Goal: Task Accomplishment & Management: Use online tool/utility

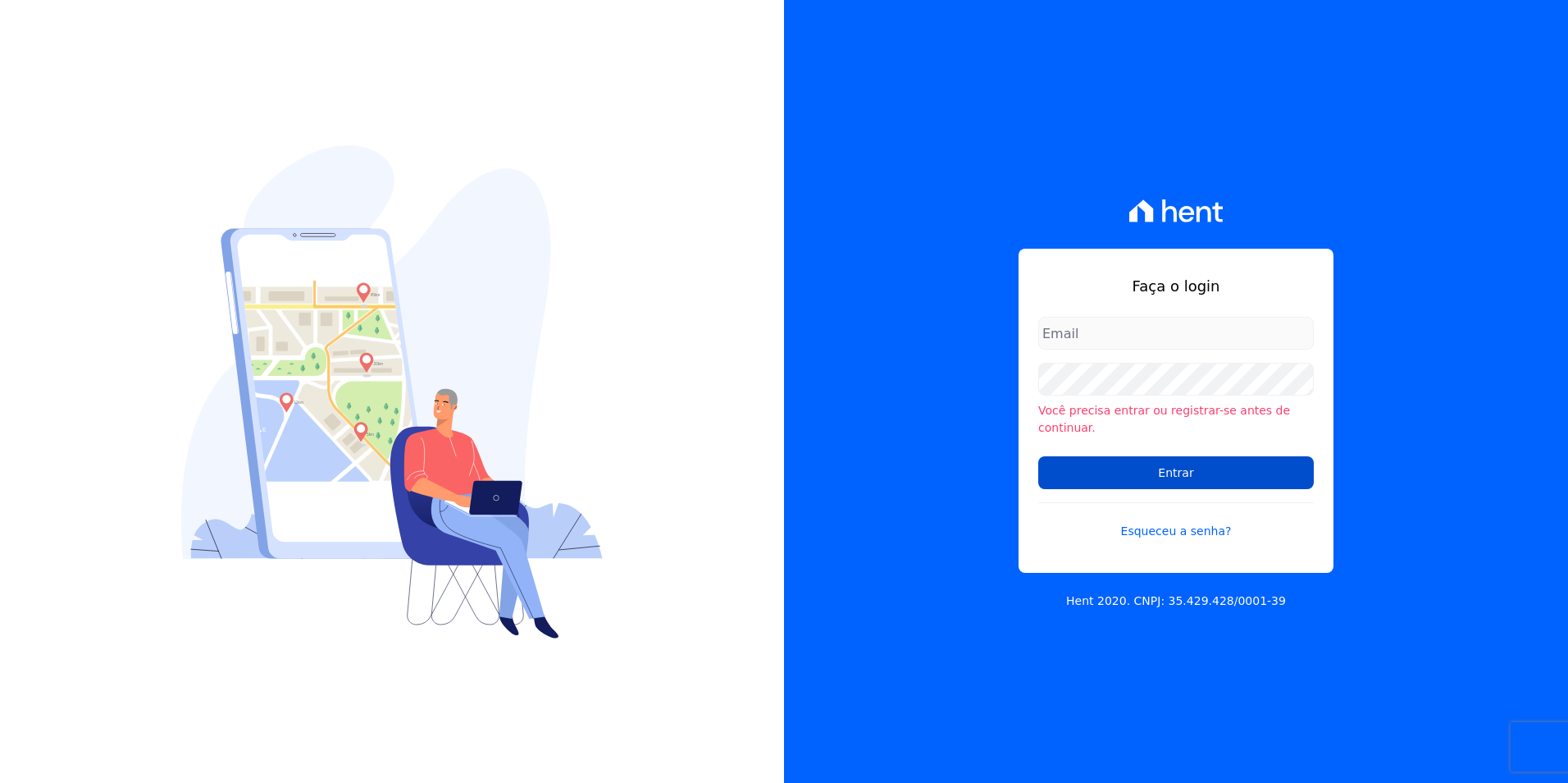
type input "[PERSON_NAME][EMAIL_ADDRESS][PERSON_NAME][DOMAIN_NAME]"
click at [1215, 466] on input "Entrar" at bounding box center [1176, 473] width 276 height 33
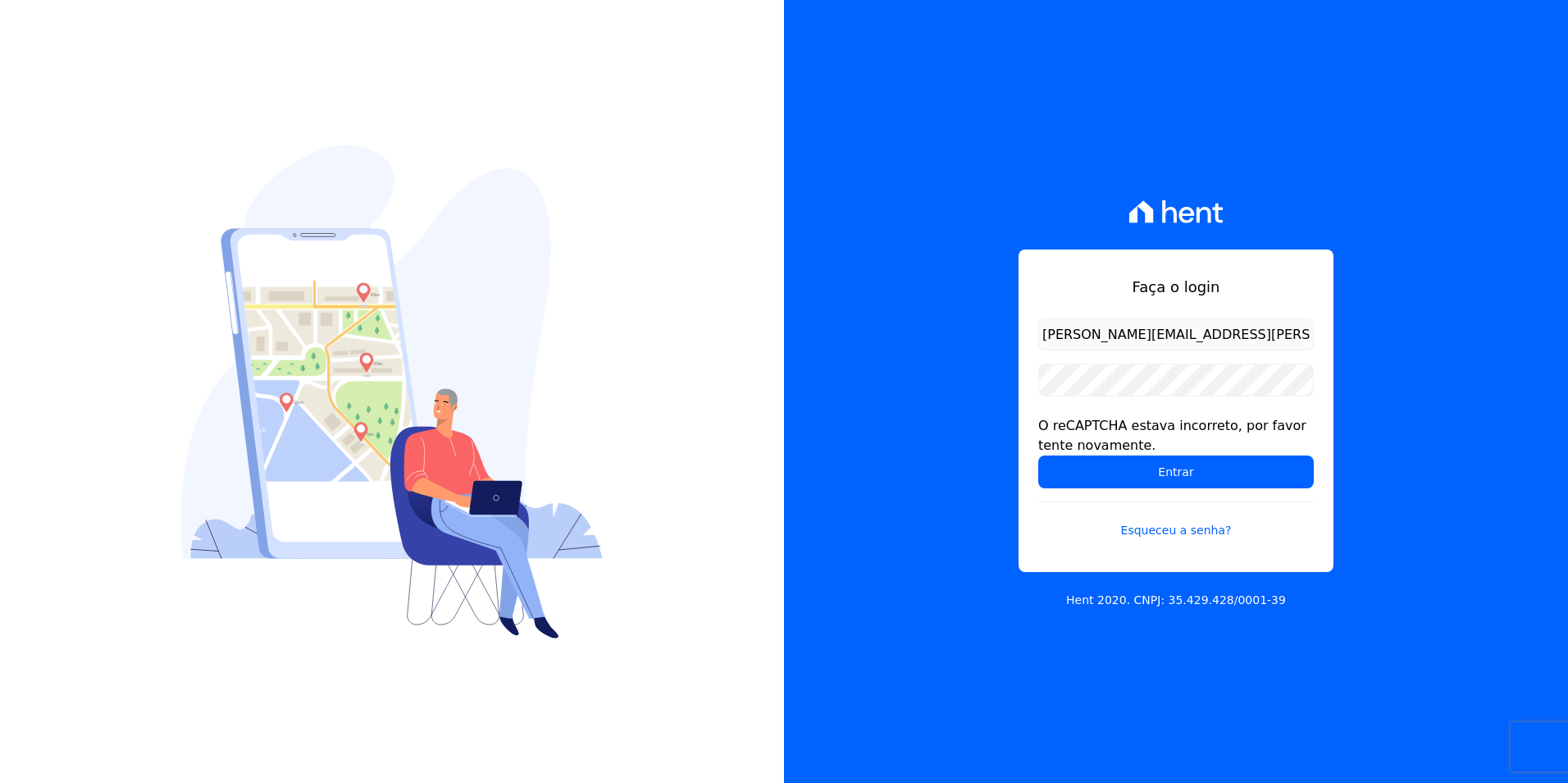
click at [1215, 466] on input "Entrar" at bounding box center [1176, 472] width 276 height 33
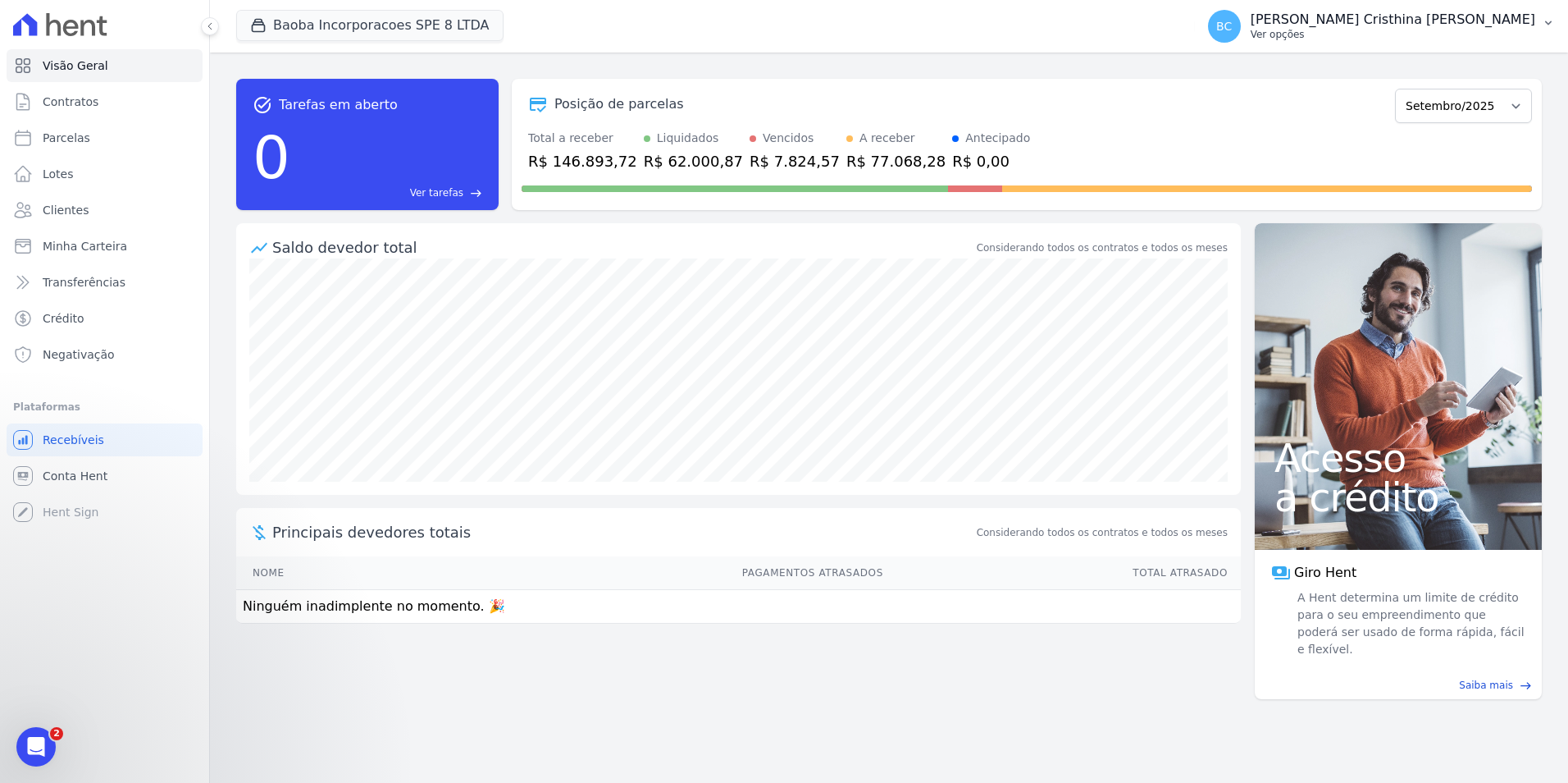
click at [1391, 31] on p "Ver opções" at bounding box center [1392, 34] width 284 height 13
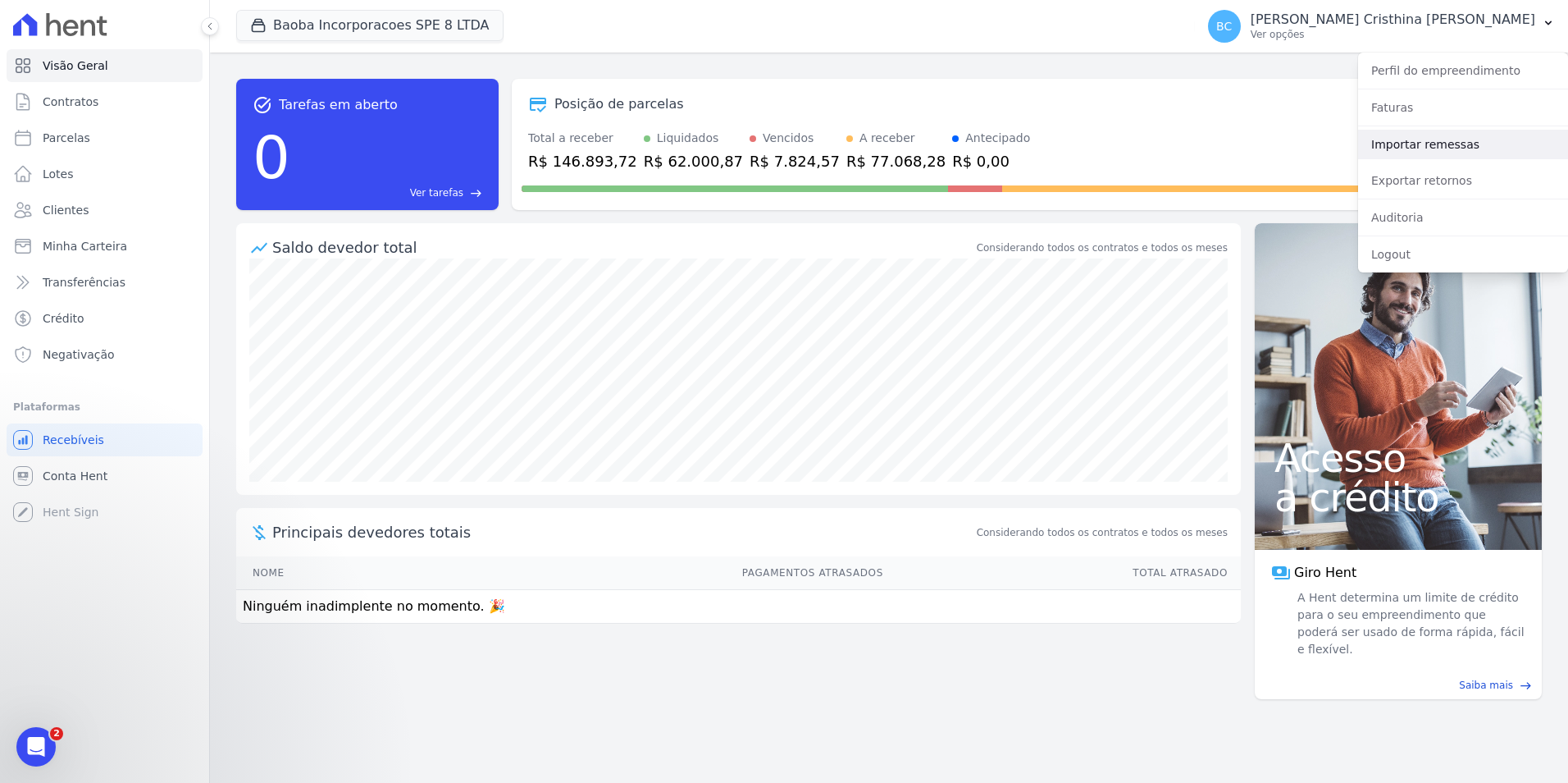
click at [1417, 135] on link "Importar remessas" at bounding box center [1462, 144] width 210 height 29
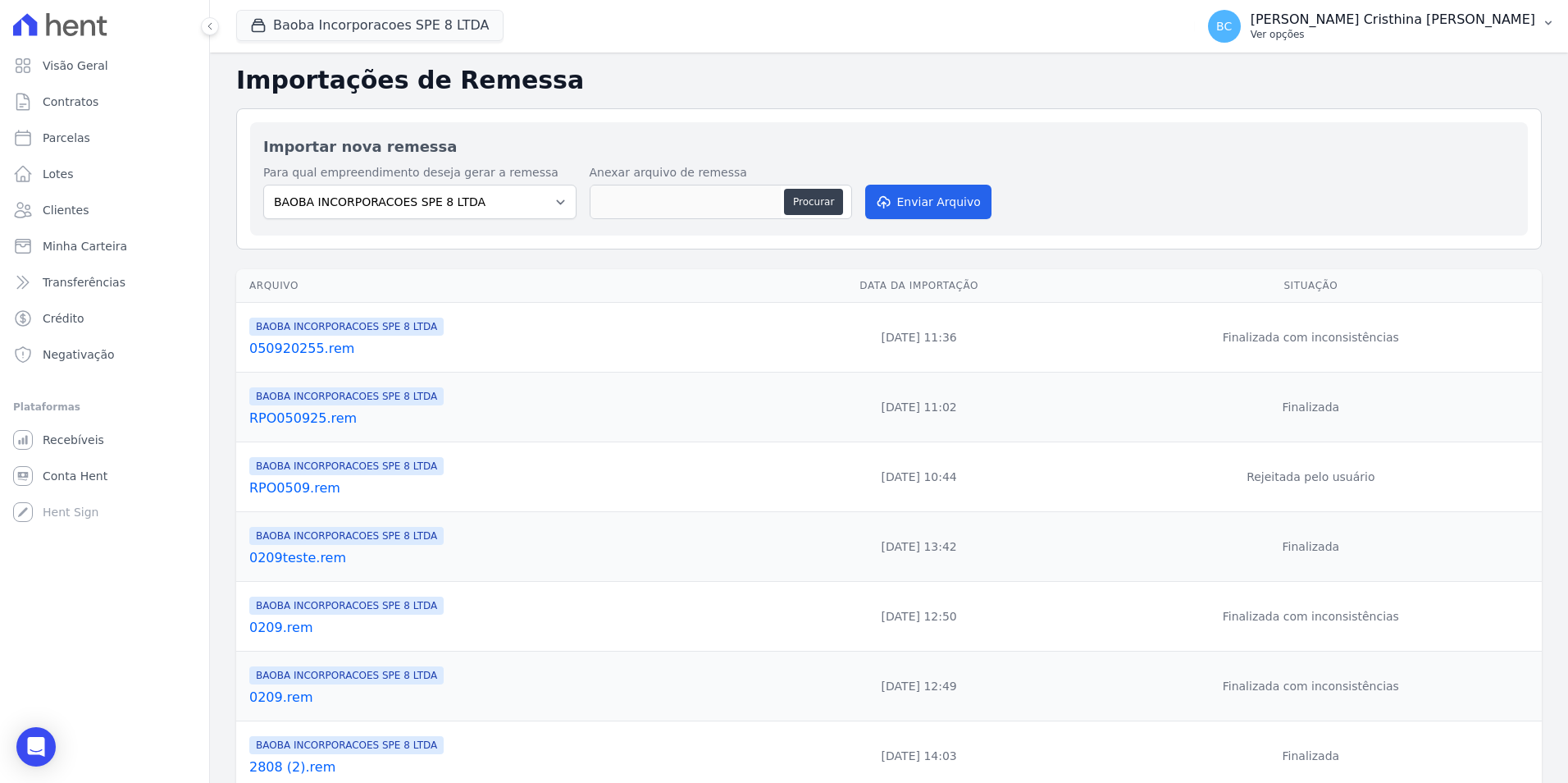
click at [1412, 39] on p "Ver opções" at bounding box center [1392, 34] width 284 height 13
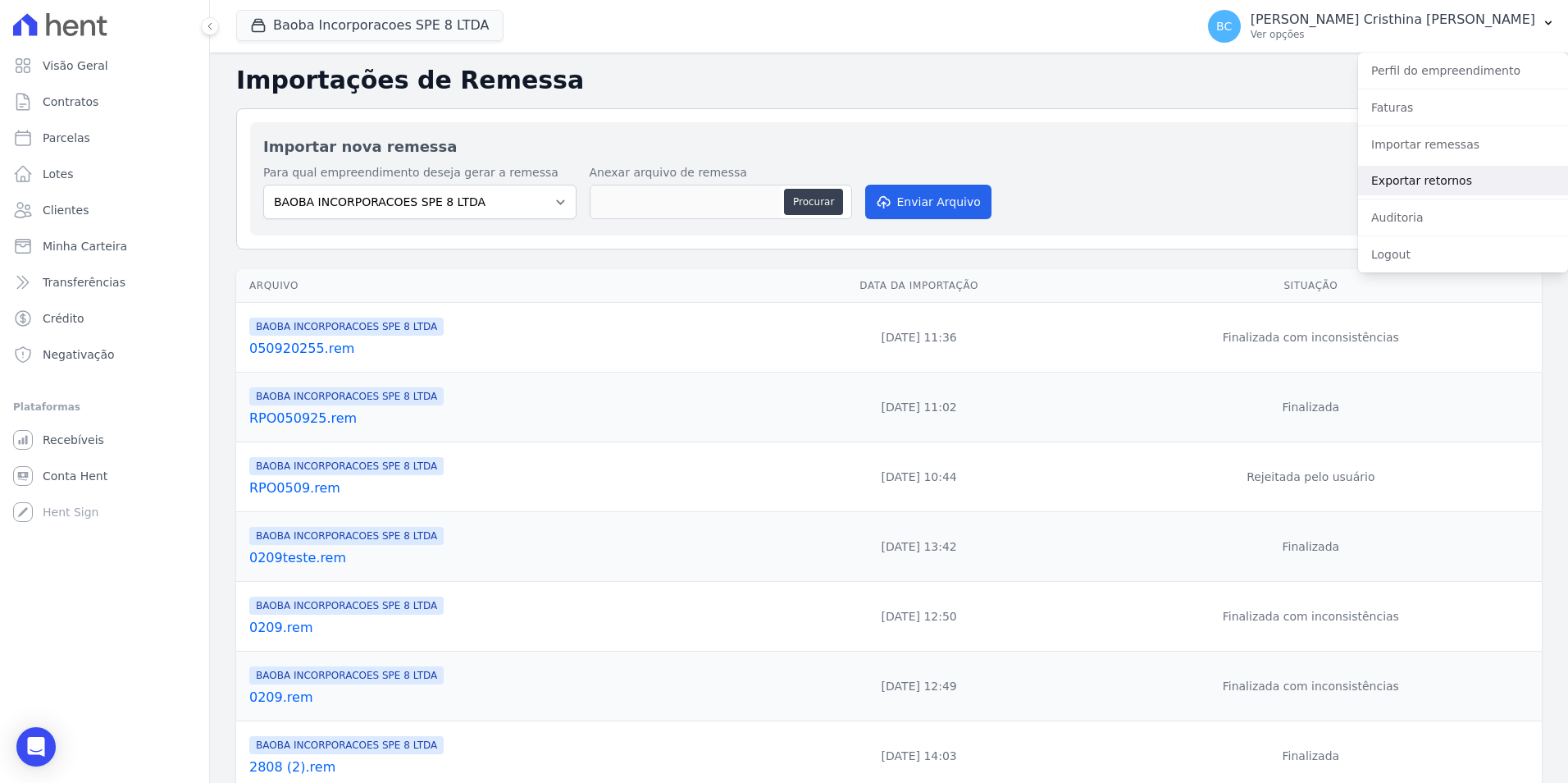
click at [1425, 182] on link "Exportar retornos" at bounding box center [1462, 180] width 210 height 29
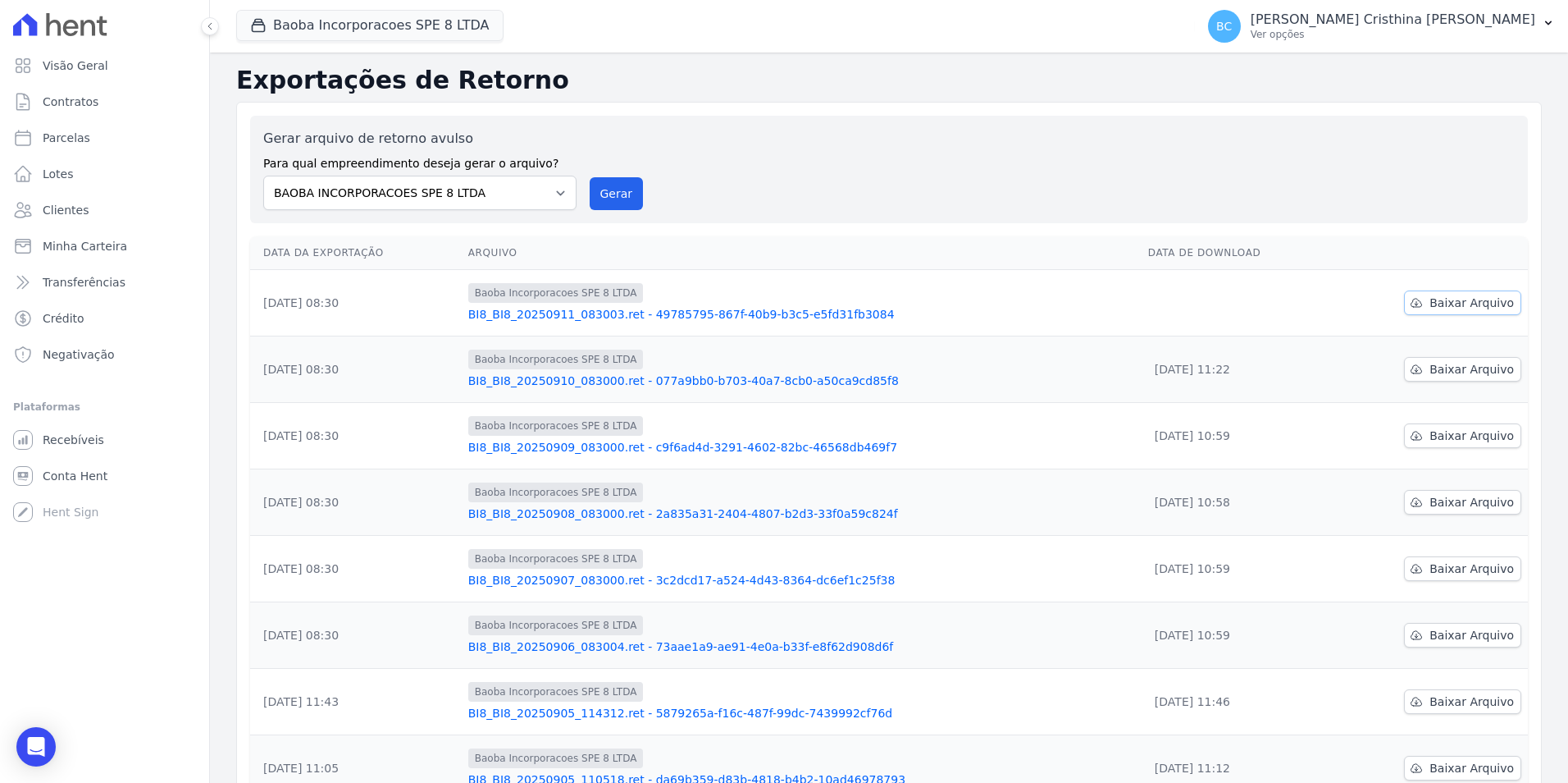
click at [1429, 305] on span "Baixar Arquivo" at bounding box center [1471, 303] width 85 height 17
